Goal: Information Seeking & Learning: Learn about a topic

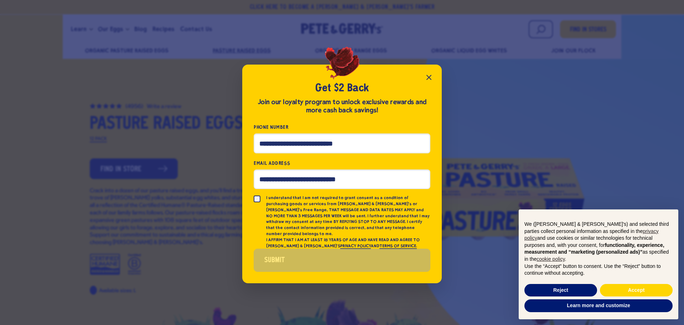
click at [425, 82] on icon "Close popup" at bounding box center [429, 77] width 9 height 9
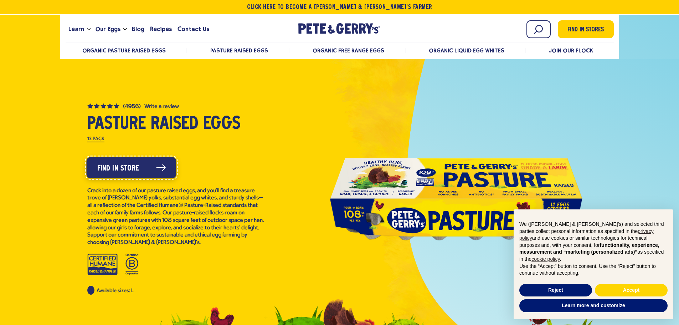
click at [131, 166] on span "Find in Store" at bounding box center [118, 168] width 42 height 11
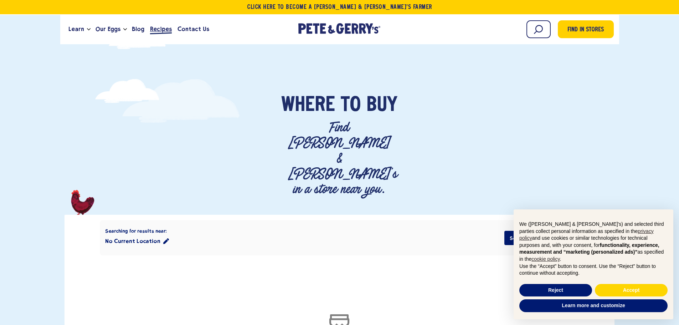
click at [172, 29] on span "Recipes" at bounding box center [161, 29] width 22 height 9
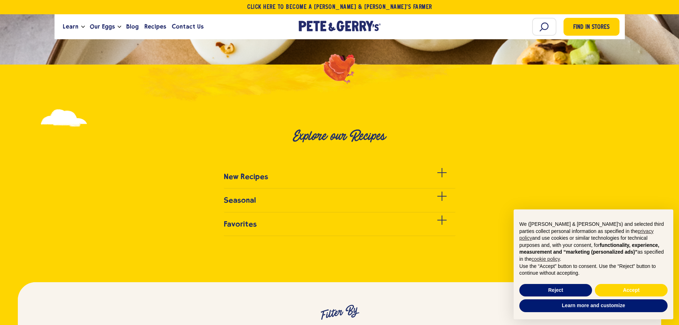
scroll to position [178, 0]
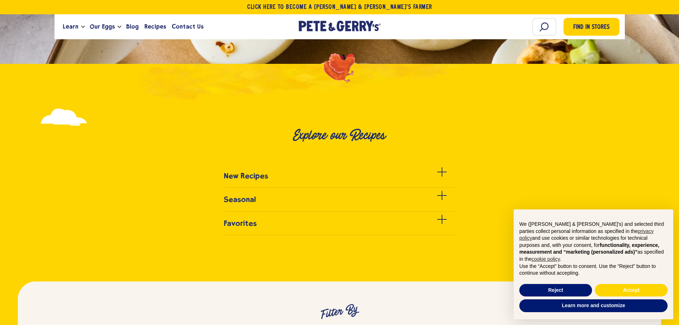
click at [436, 169] on div "New Recipes" at bounding box center [339, 320] width 679 height 319
click at [437, 171] on span at bounding box center [441, 171] width 9 height 1
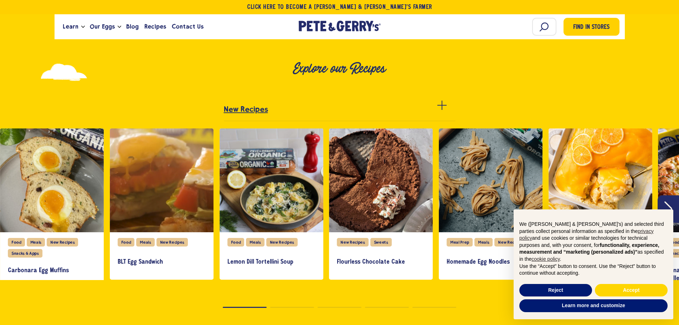
scroll to position [321, 0]
